Goal: Task Accomplishment & Management: Manage account settings

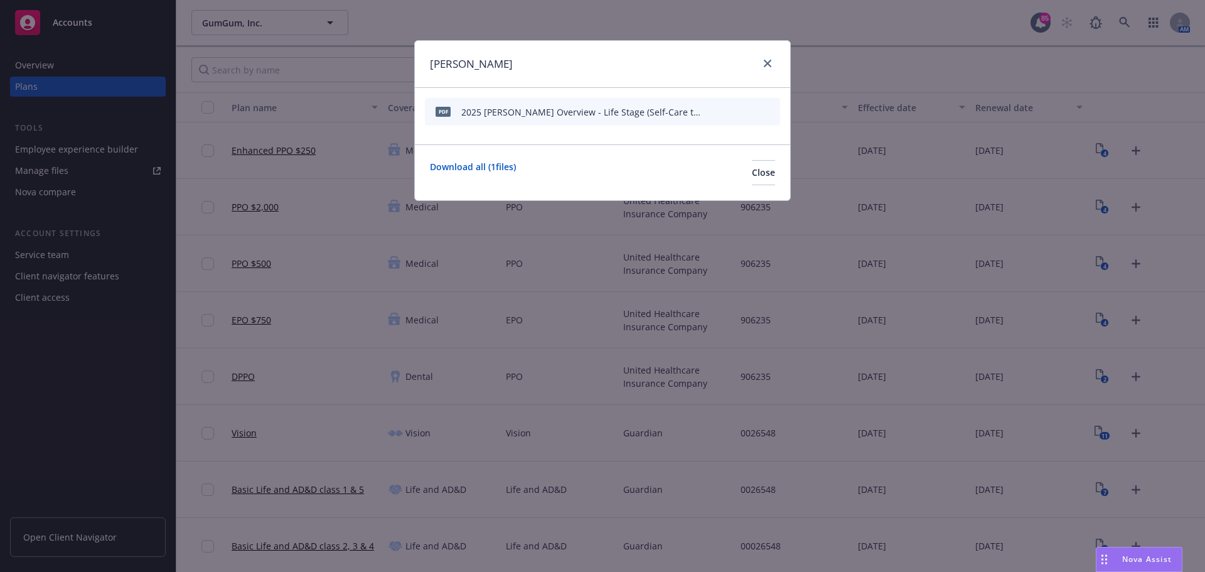
scroll to position [1019, 0]
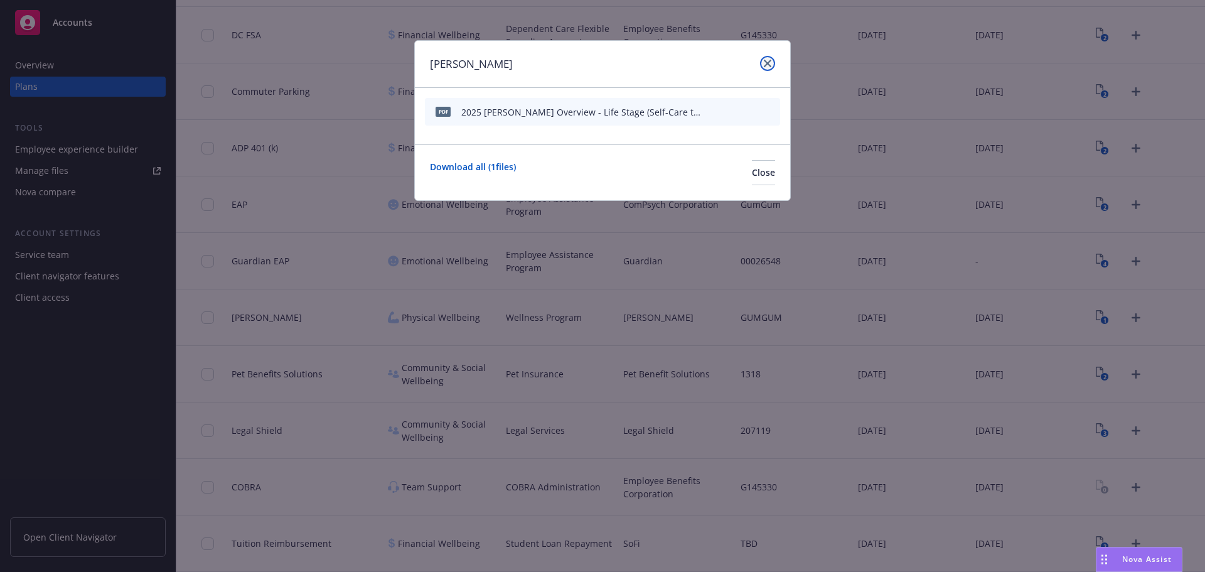
click at [762, 65] on link "close" at bounding box center [767, 63] width 15 height 15
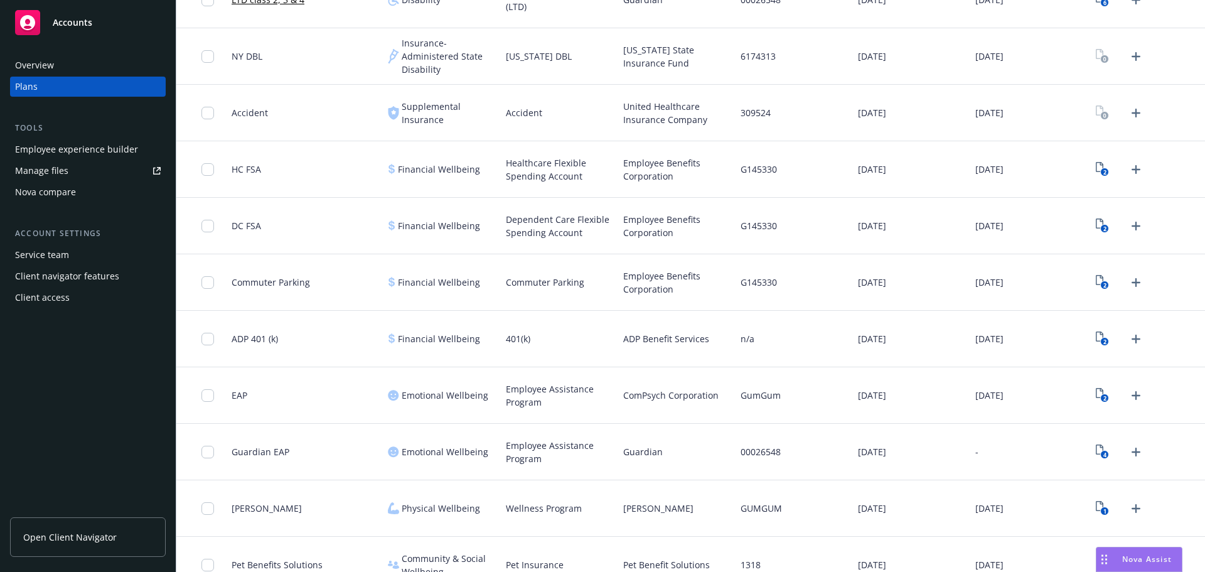
scroll to position [768, 0]
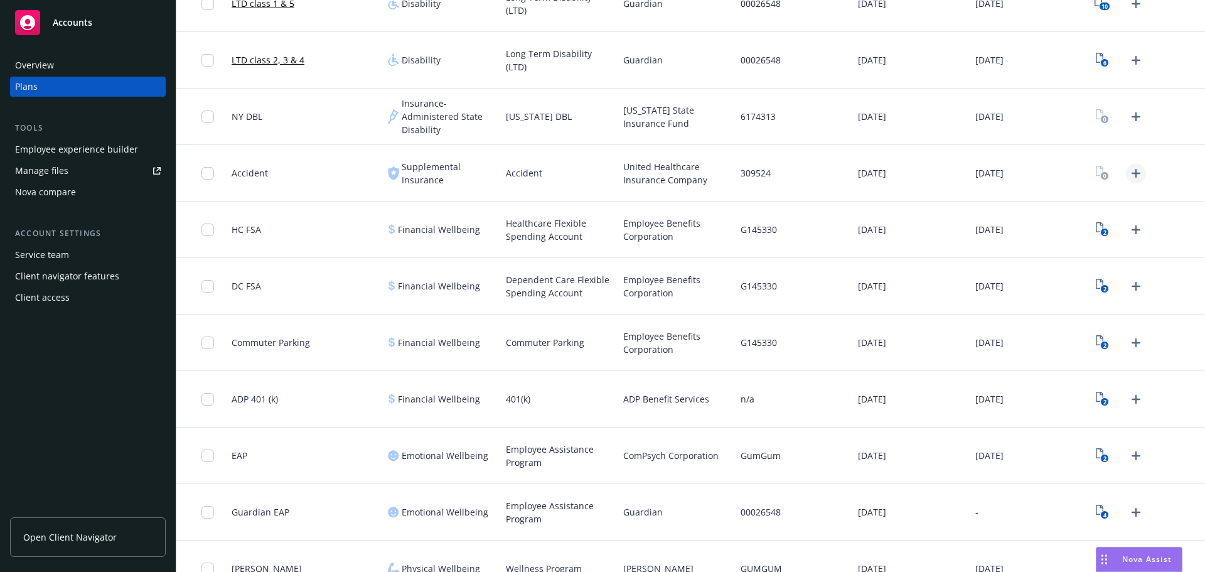
click at [1128, 171] on icon "Upload Plan Documents" at bounding box center [1135, 173] width 15 height 15
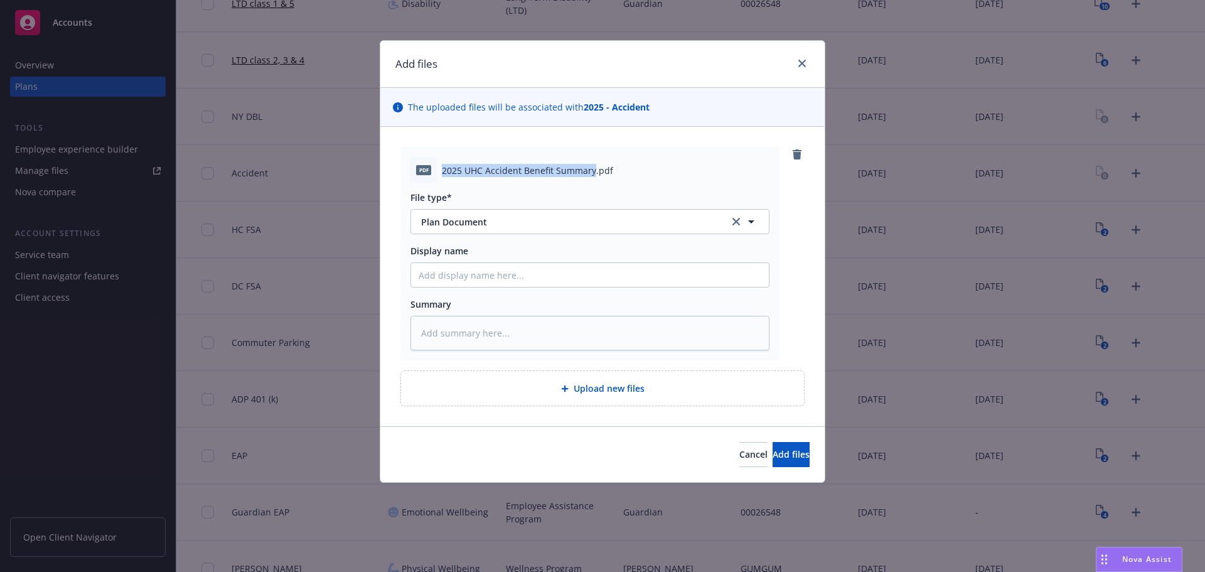
drag, startPoint x: 592, startPoint y: 172, endPoint x: 443, endPoint y: 172, distance: 149.3
click at [443, 172] on span "2025 UHC Accident Benefit Summary.pdf" at bounding box center [527, 170] width 171 height 13
copy span "2025 UHC Accident Benefit Summary"
click at [496, 274] on input "Display name" at bounding box center [590, 275] width 358 height 24
paste input "2025 UHC Accident Benefit Summary"
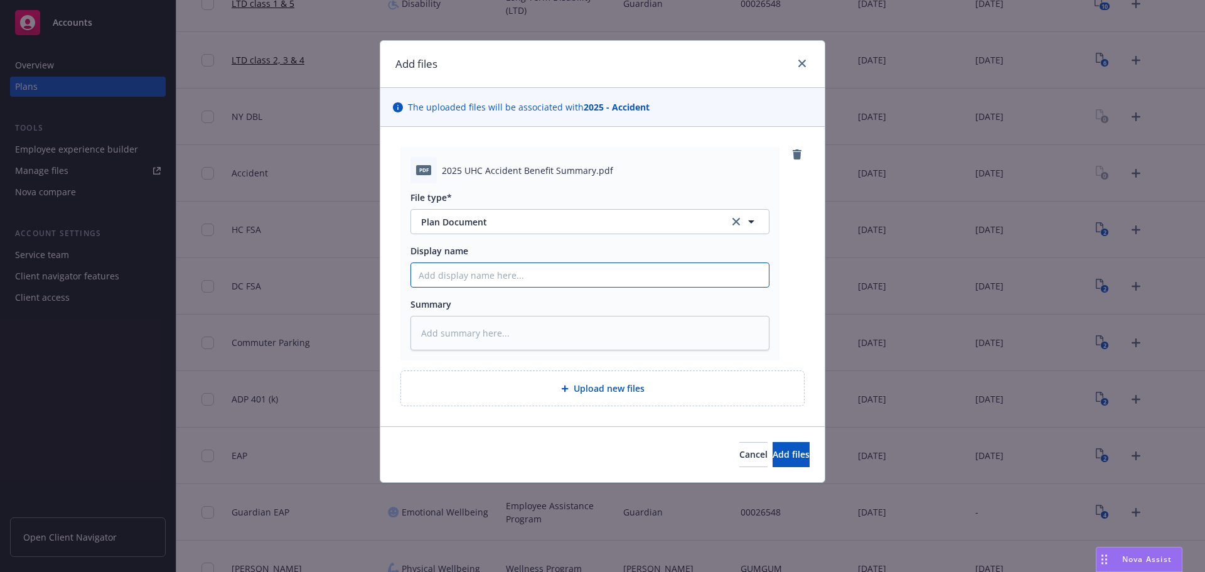
type textarea "x"
type input "2025 UHC Accident Benefit Summary"
click at [772, 453] on button "Add files" at bounding box center [790, 454] width 37 height 25
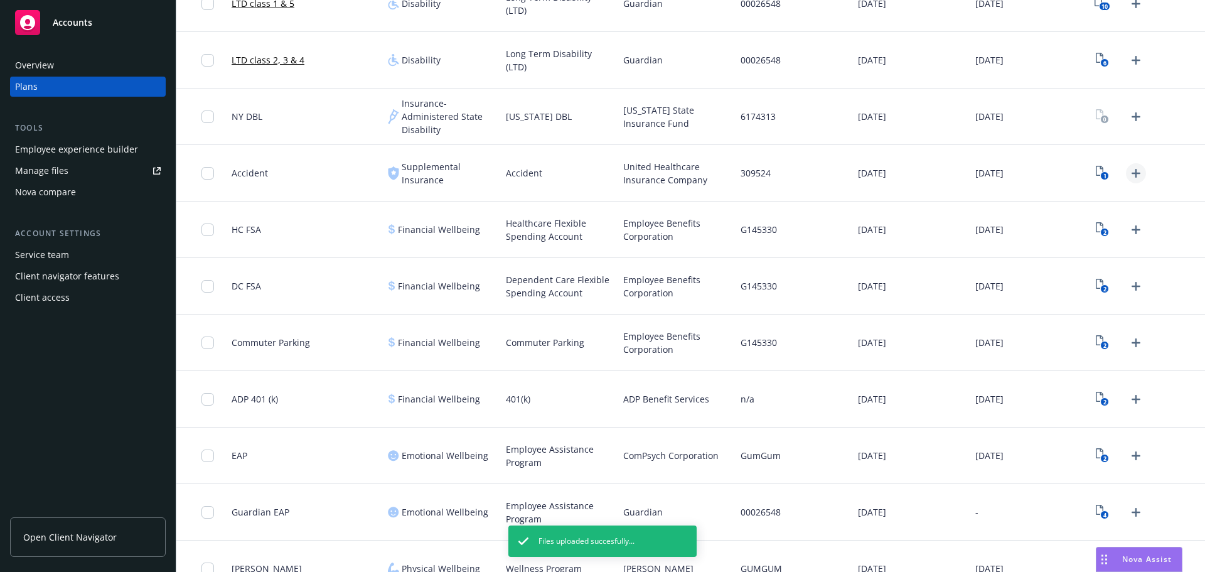
click at [1130, 177] on icon "Upload Plan Documents" at bounding box center [1135, 173] width 15 height 15
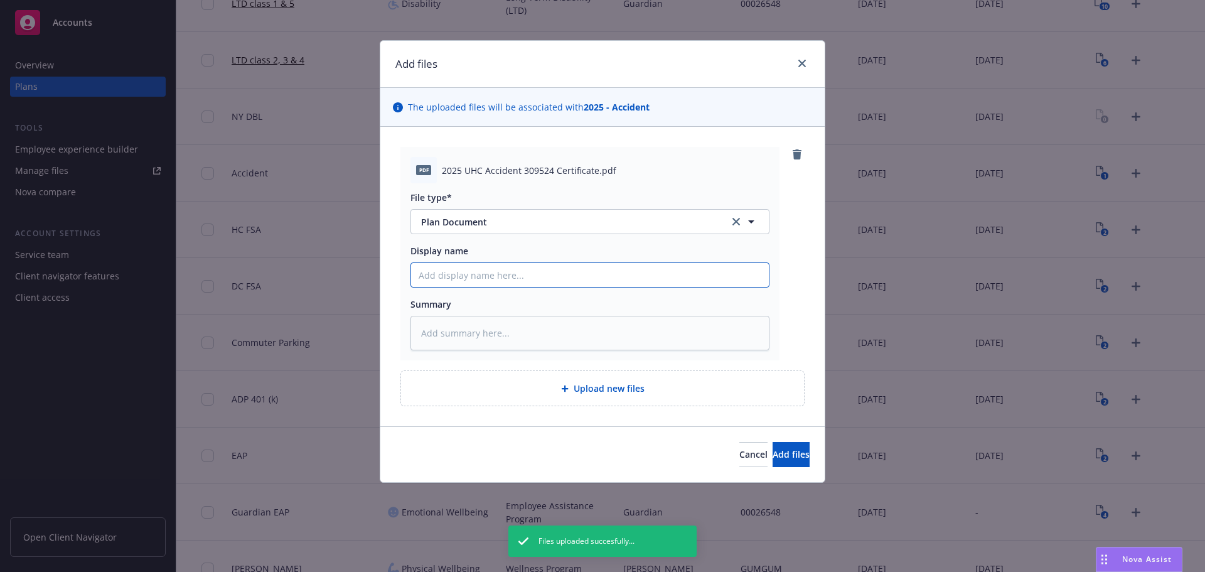
click at [569, 269] on input "Display name" at bounding box center [590, 275] width 358 height 24
paste input "2025 UHC Accident Benefit Summary"
type textarea "x"
type input "2025 UHC Accident Benefit Summary"
drag, startPoint x: 500, startPoint y: 278, endPoint x: 583, endPoint y: 278, distance: 83.5
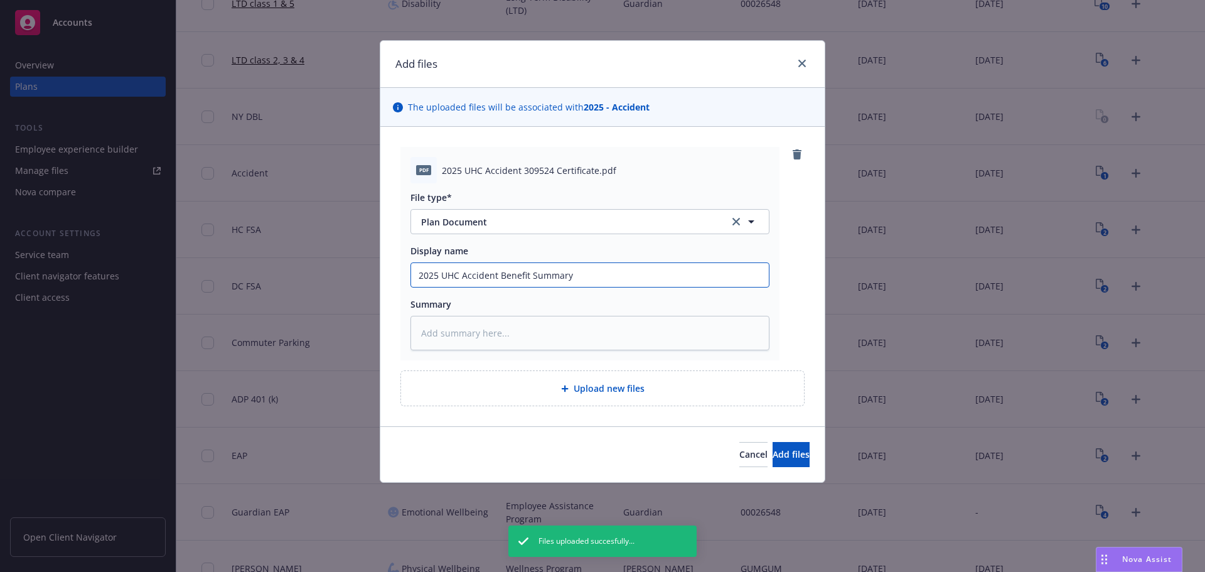
click at [583, 278] on input "2025 UHC Accident Benefit Summary" at bounding box center [590, 275] width 358 height 24
type textarea "x"
type input "2025 UHC Accident C"
type textarea "x"
type input "2025 UHC Accident Ce"
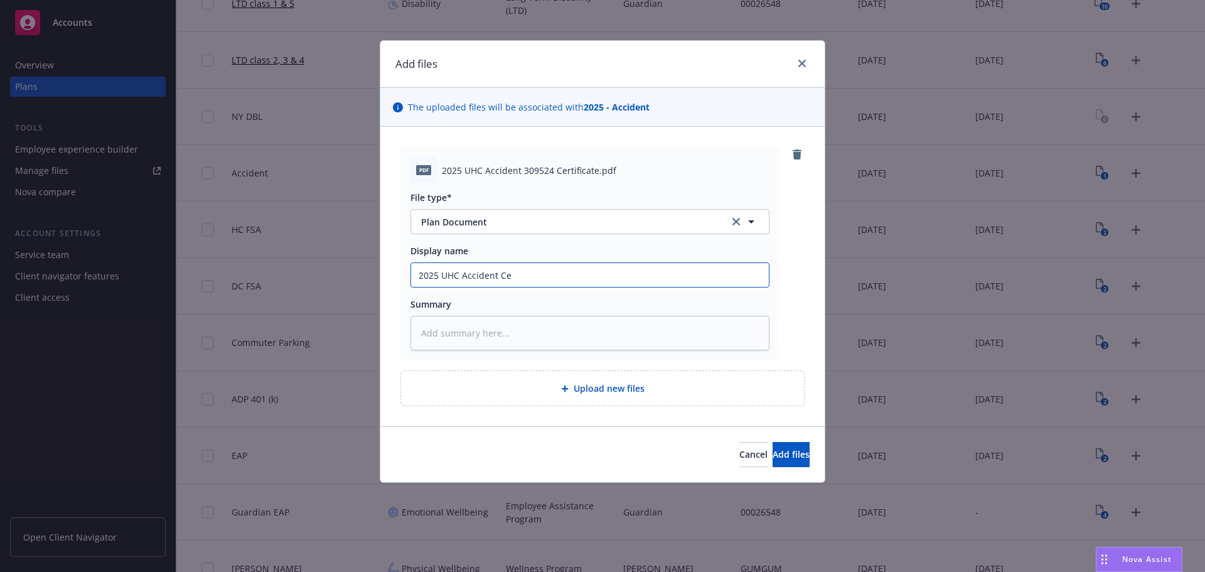
type textarea "x"
type input "2025 UHC Accident Cer"
type textarea "x"
type input "2025 UHC Accident Cert"
type textarea "x"
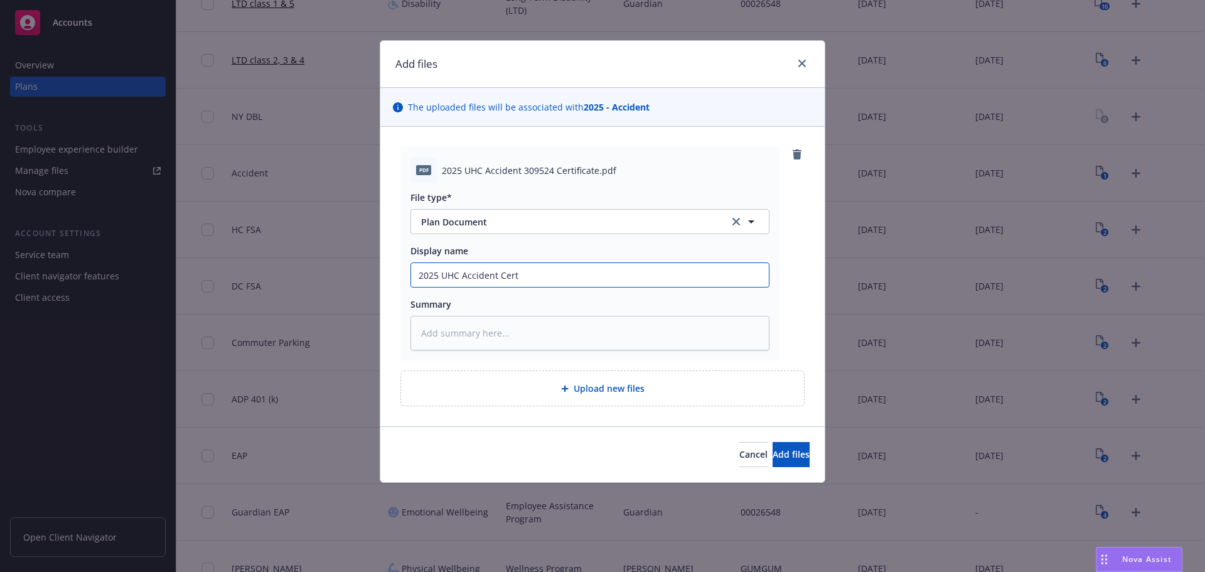
type input "2025 UHC Accident Certi"
type textarea "x"
type input "2025 UHC Accident Certif"
type textarea "x"
type input "2025 UHC Accident Certifi"
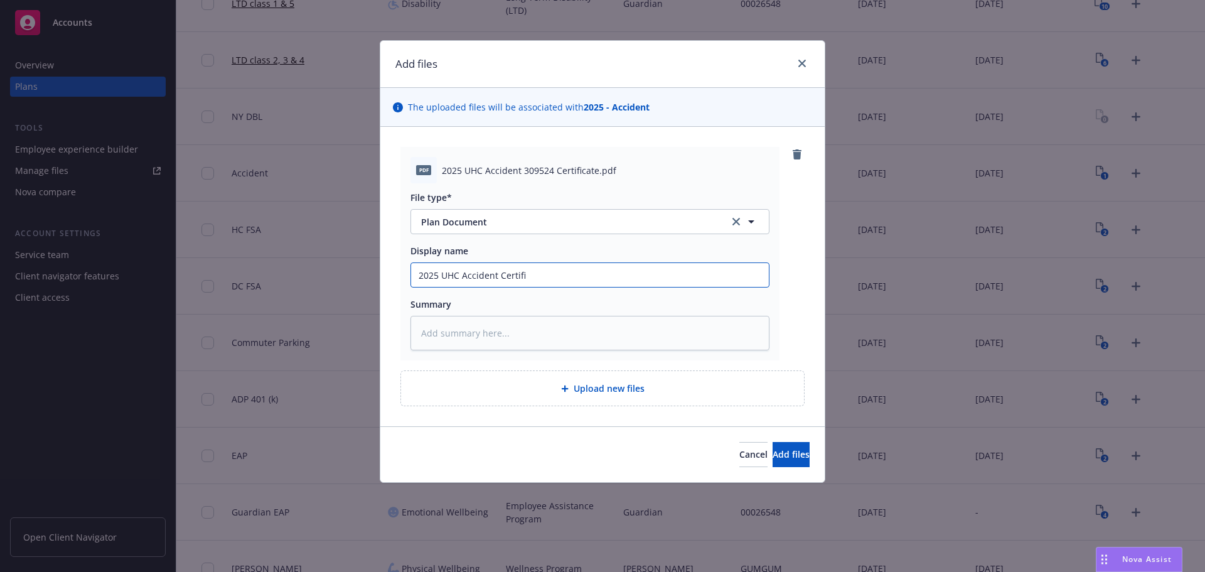
type textarea "x"
type input "2025 UHC Accident Certific"
type textarea "x"
type input "2025 UHC Accident Certifica"
type textarea "x"
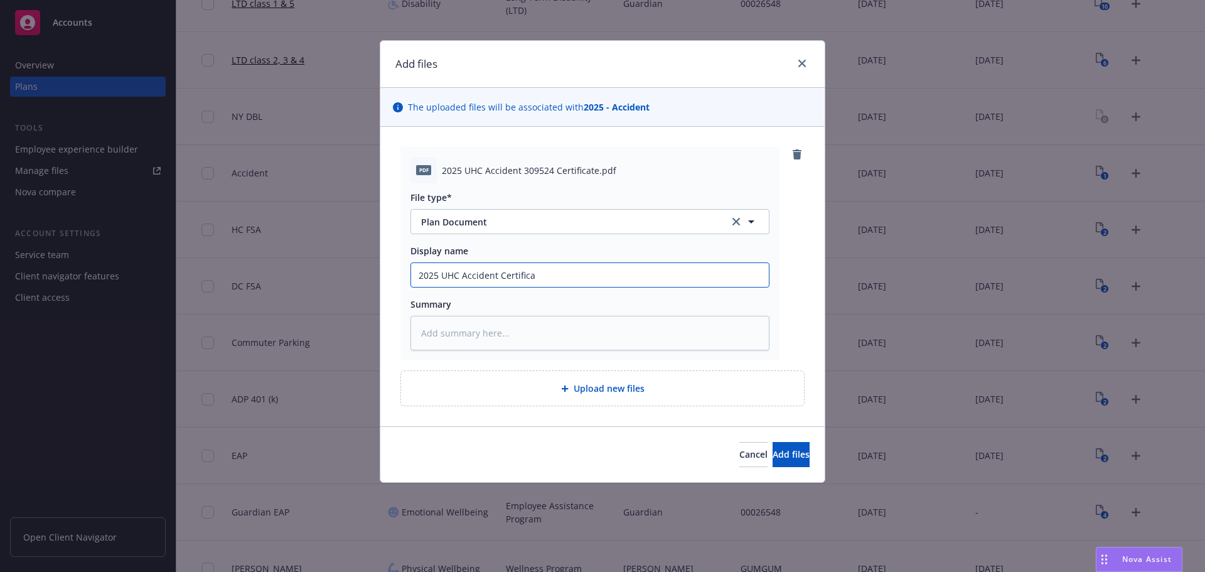
type input "2025 UHC Accident Certificat"
type textarea "x"
type input "2025 UHC Accident Certificate"
click at [772, 446] on button "Add files" at bounding box center [790, 454] width 37 height 25
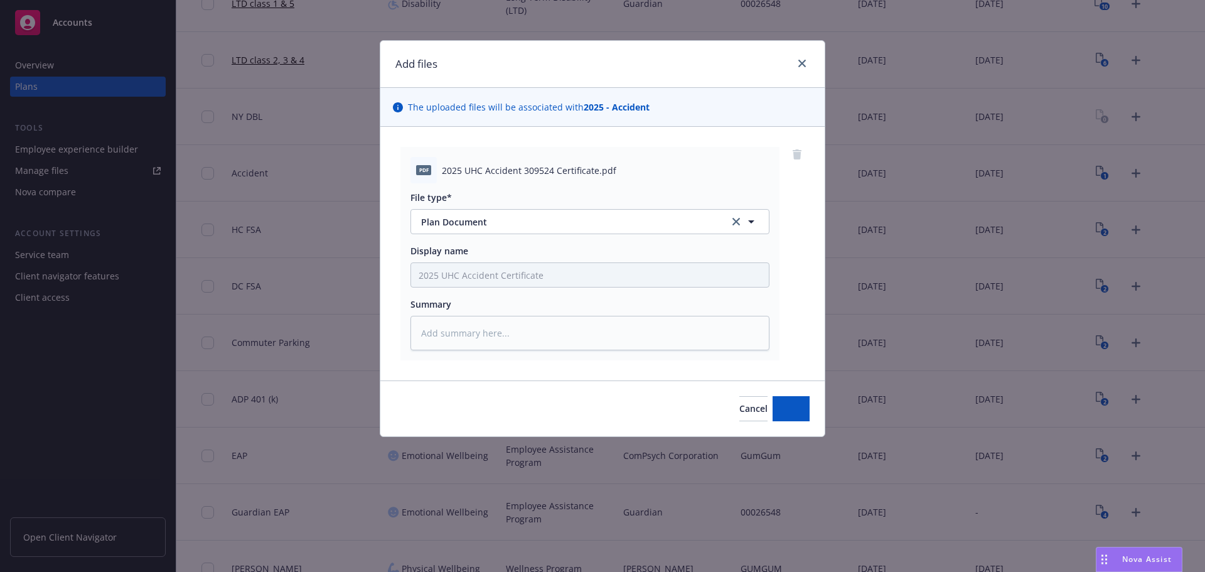
type textarea "x"
